Goal: Task Accomplishment & Management: Manage account settings

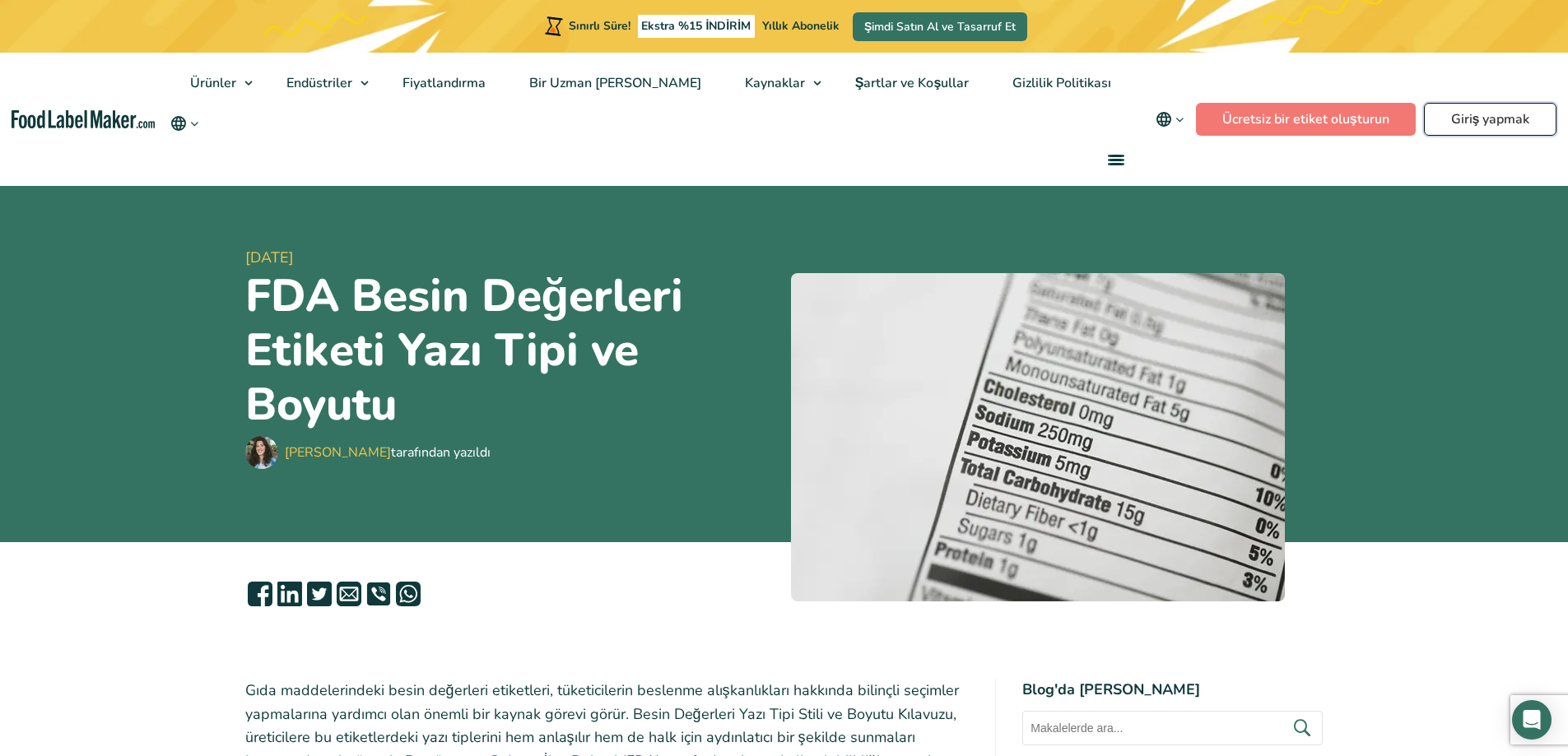
click at [1478, 123] on font "Giriş yapmak" at bounding box center [1490, 119] width 79 height 18
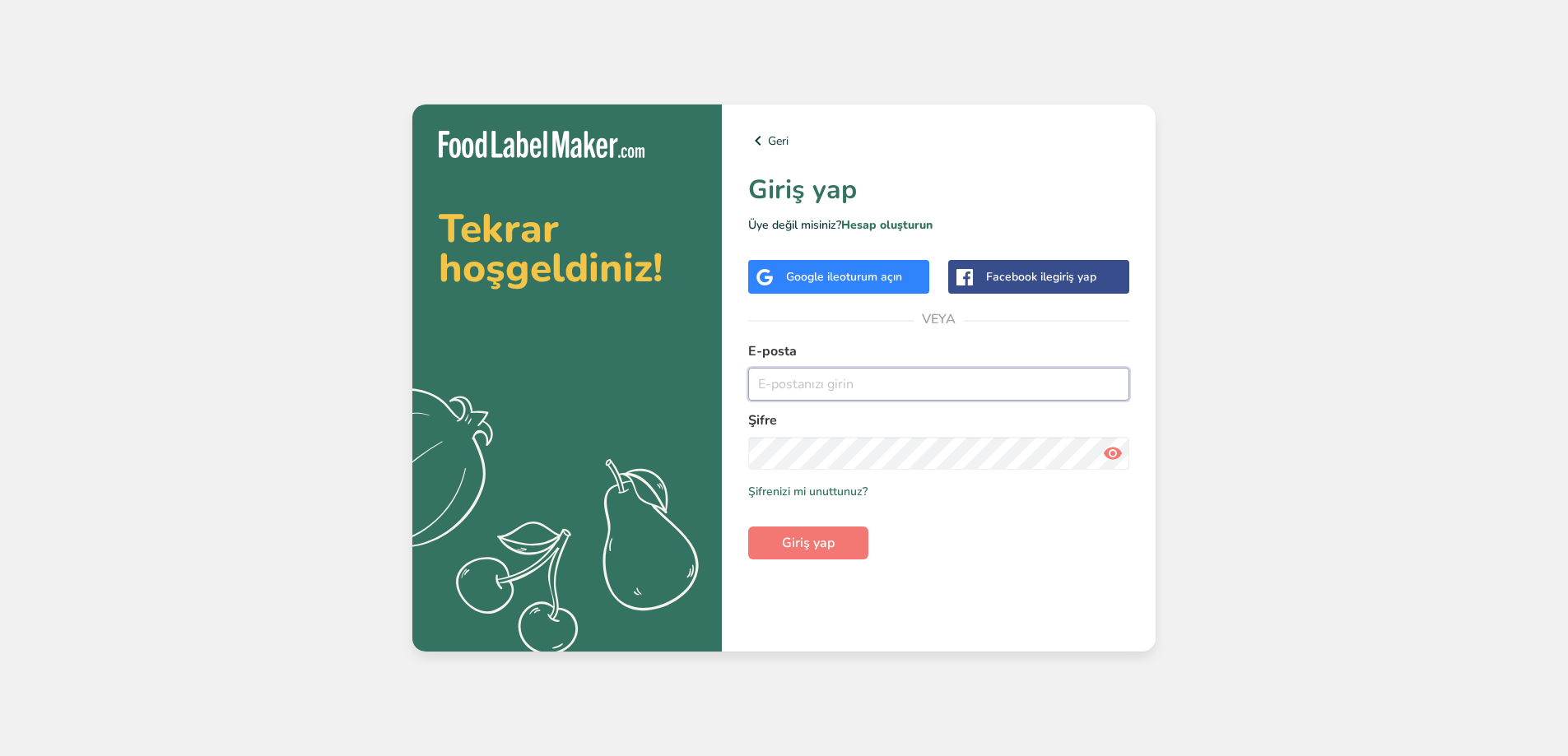
click at [837, 384] on input "email" at bounding box center [938, 384] width 381 height 33
type input "[EMAIL_ADDRESS][DOMAIN_NAME]"
click at [1116, 449] on icon at bounding box center [1113, 452] width 20 height 29
click at [778, 540] on button "Giriş yap" at bounding box center [808, 542] width 120 height 33
